Goal: Find specific page/section: Find specific page/section

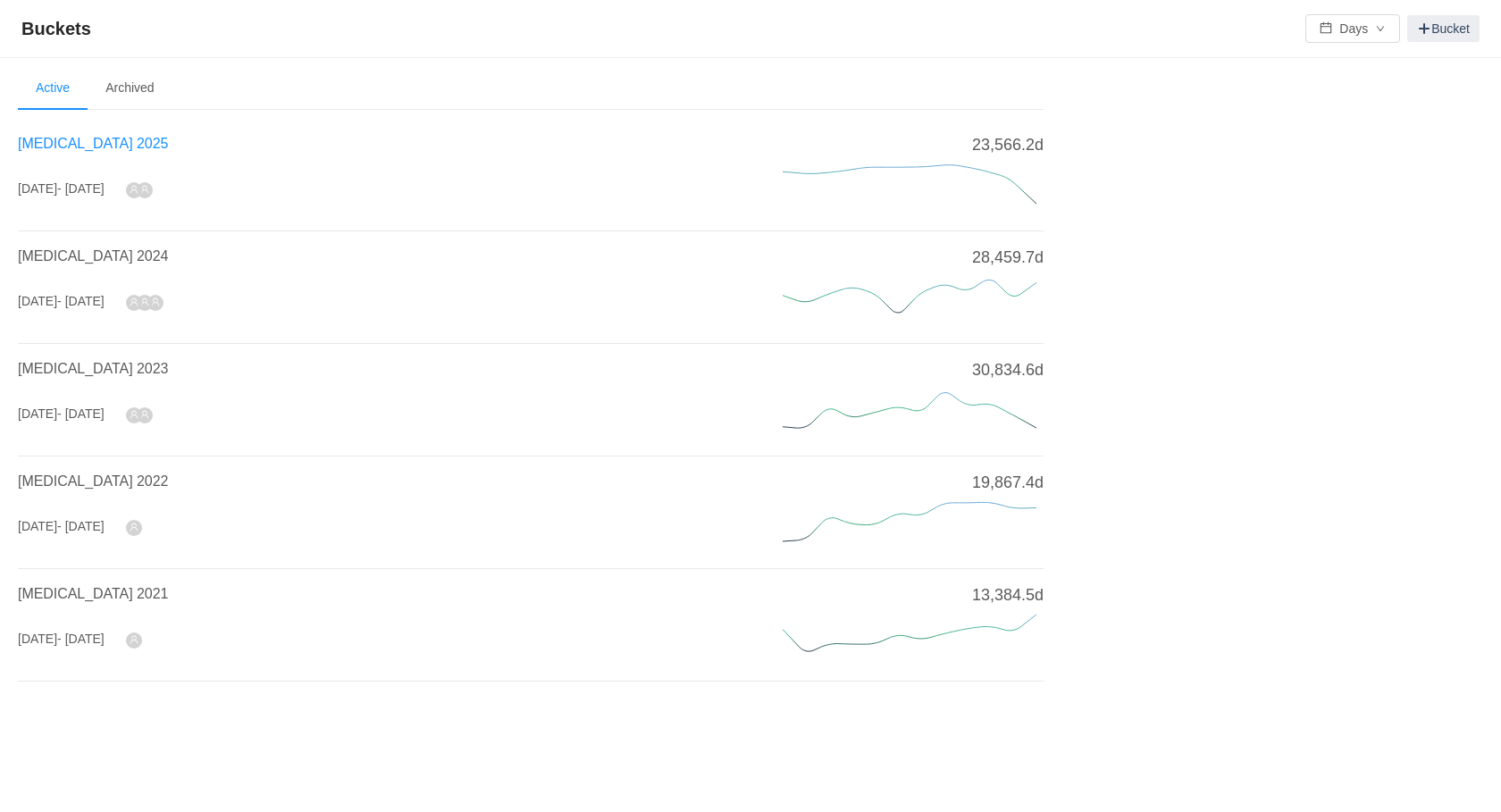
click at [45, 145] on span "[MEDICAL_DATA] 2025" at bounding box center [93, 143] width 150 height 15
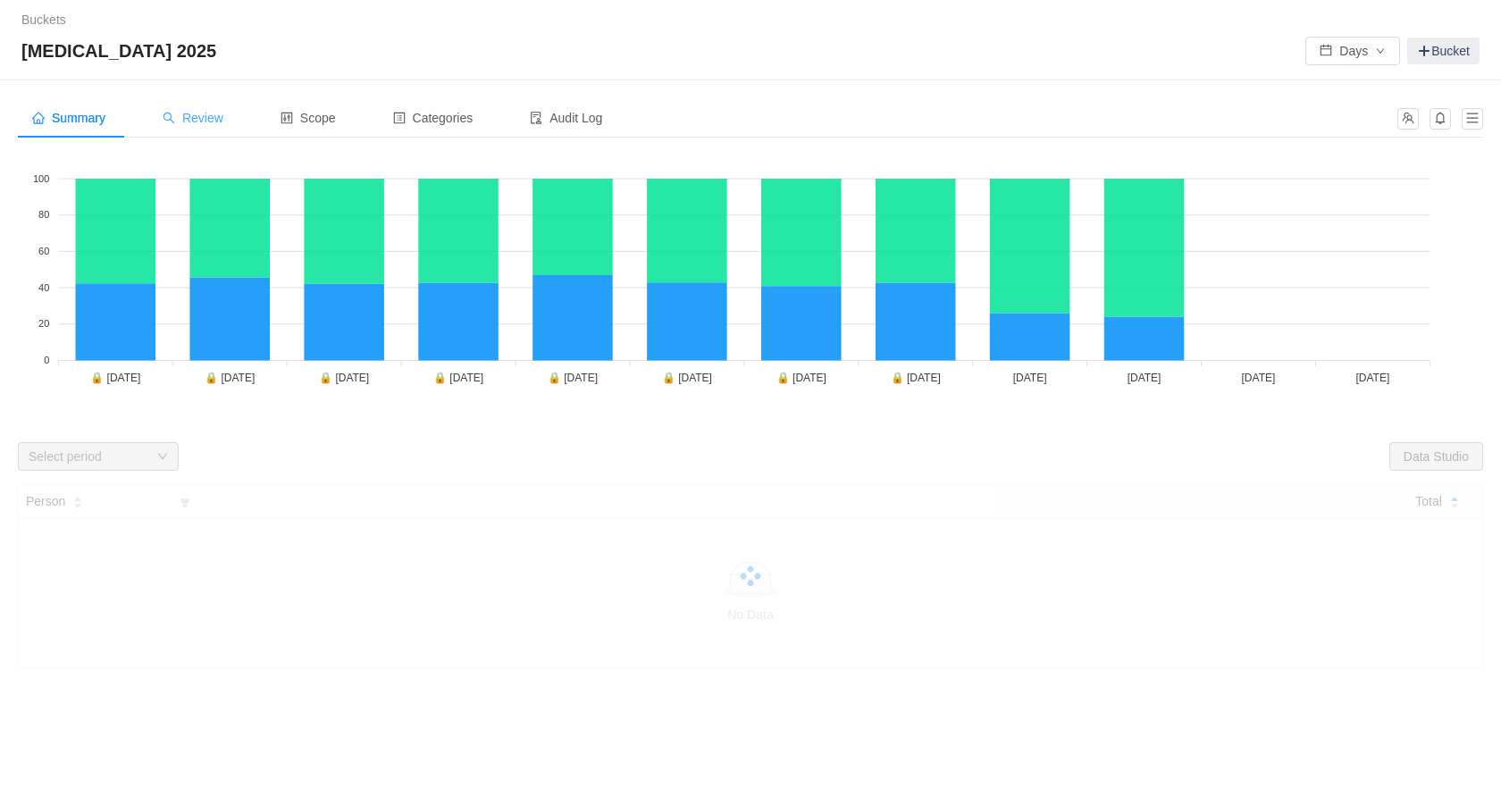
click at [195, 117] on span "Review" at bounding box center [193, 117] width 61 height 14
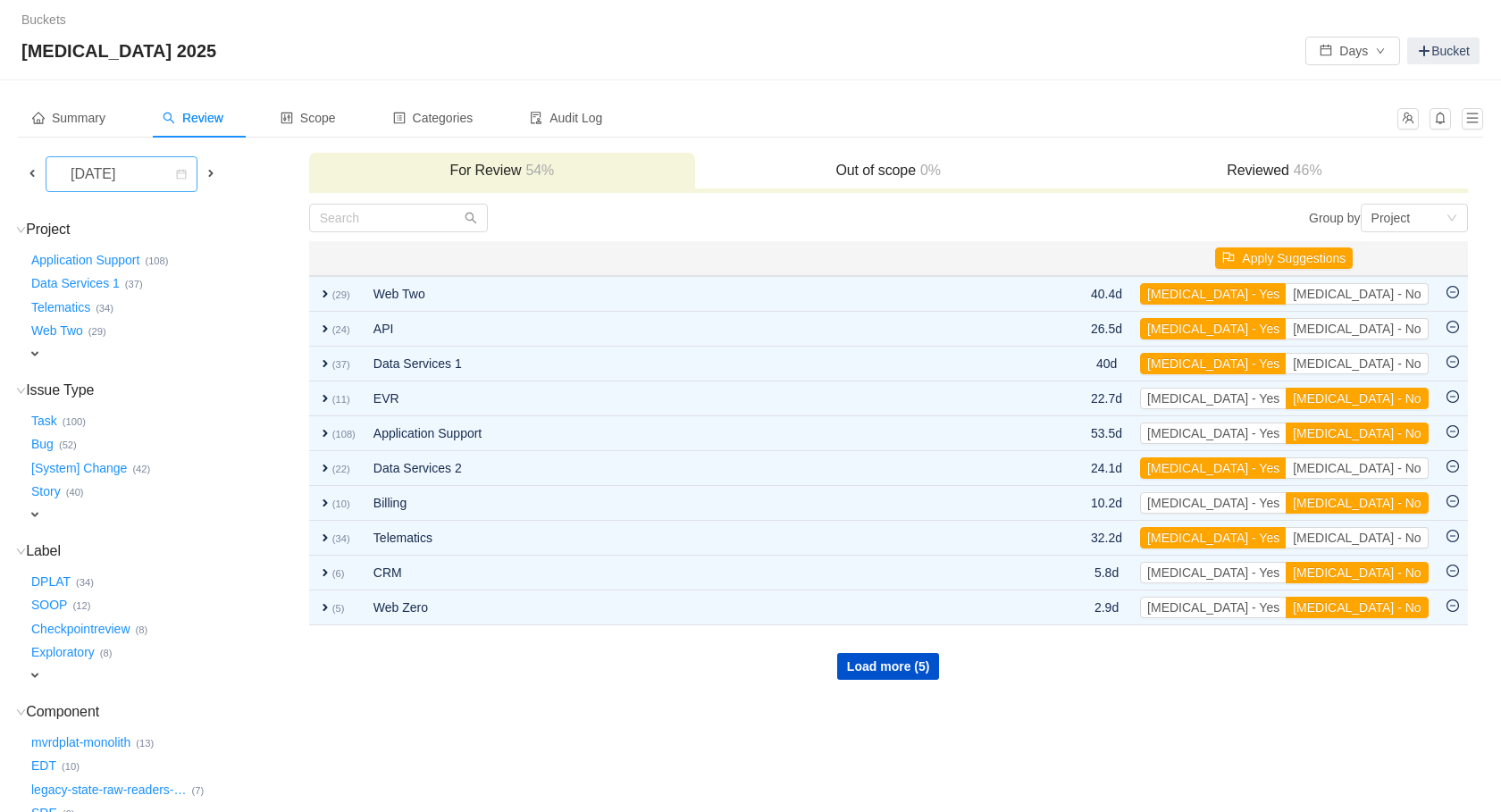
click at [127, 179] on div "[DATE]" at bounding box center [94, 174] width 77 height 34
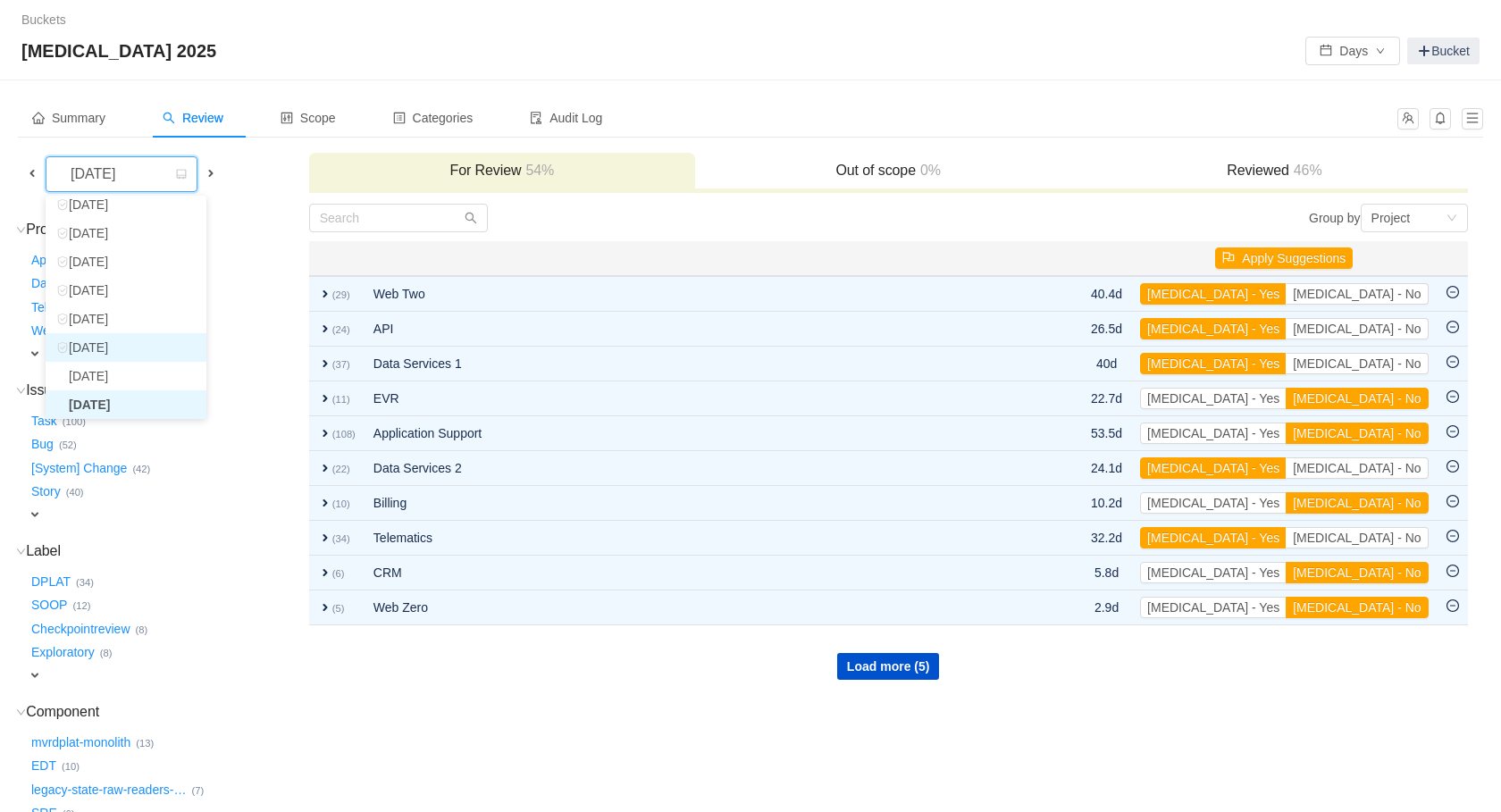
scroll to position [61, 0]
click at [123, 392] on li "[DATE]" at bounding box center [126, 381] width 161 height 28
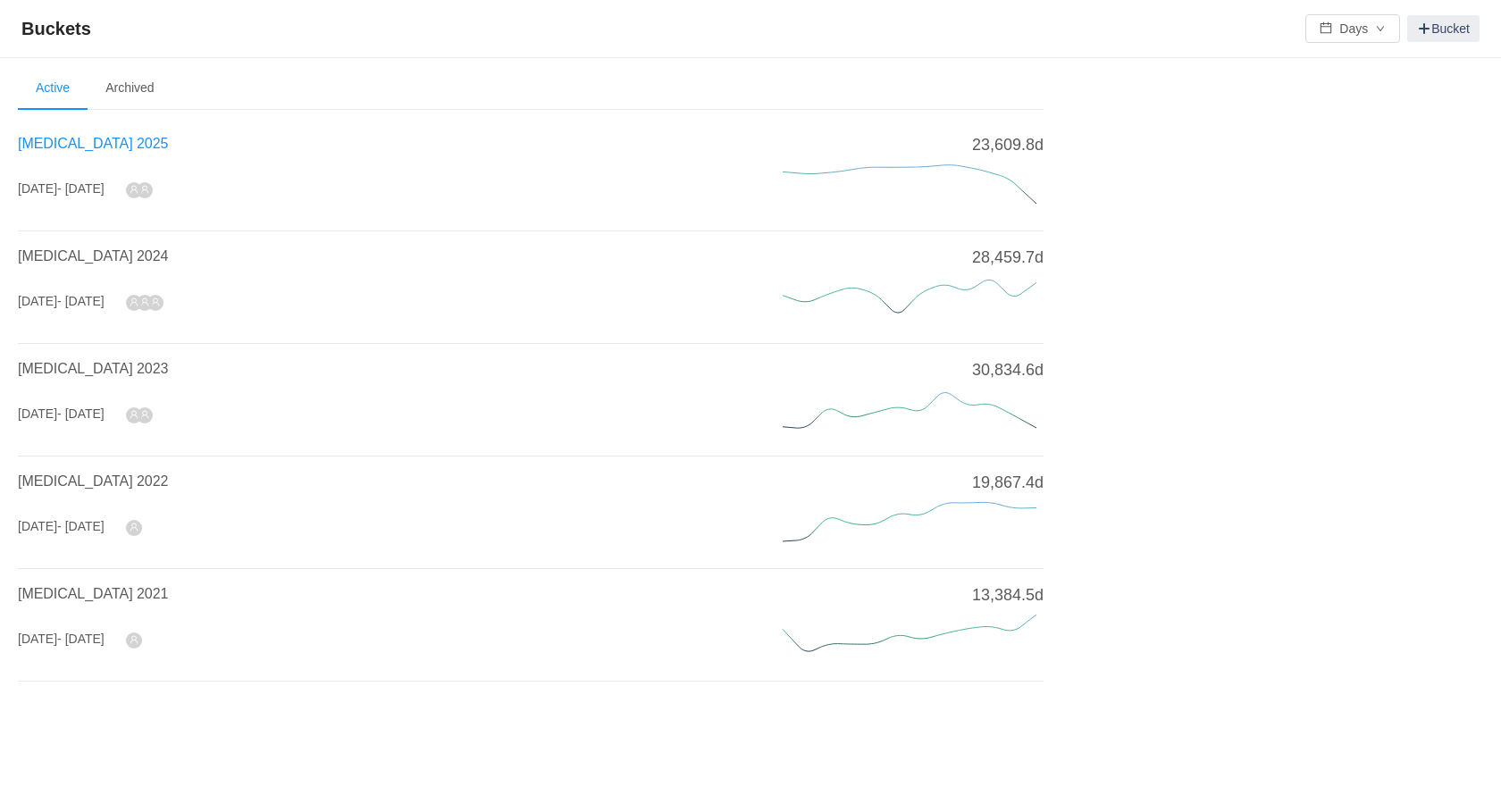
click at [50, 137] on span "[MEDICAL_DATA] 2025" at bounding box center [93, 143] width 150 height 15
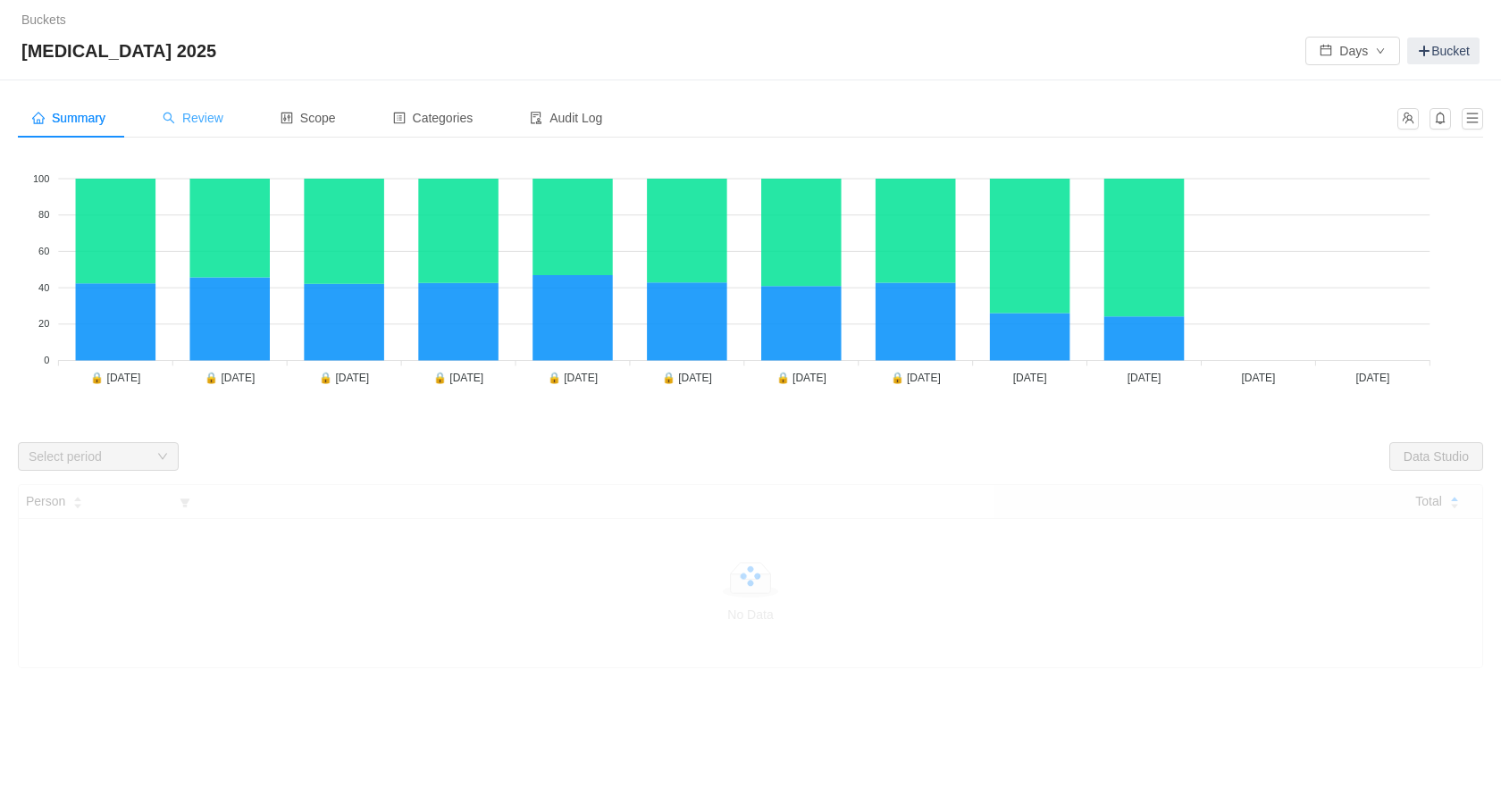
click at [204, 117] on span "Review" at bounding box center [193, 117] width 61 height 14
